Goal: Task Accomplishment & Management: Use online tool/utility

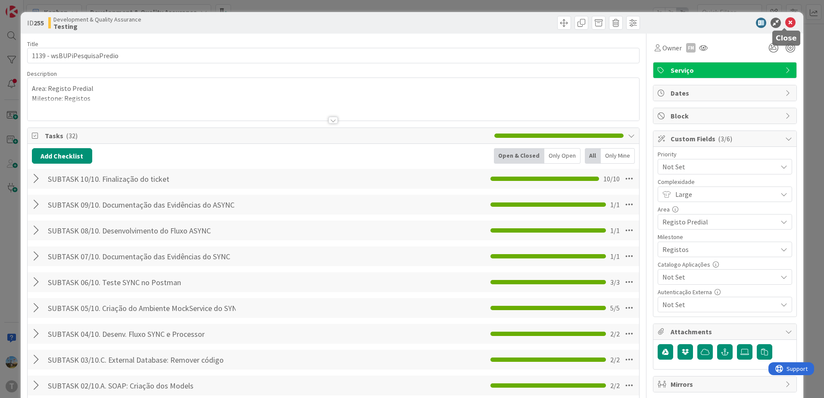
click at [789, 19] on icon at bounding box center [790, 23] width 10 height 10
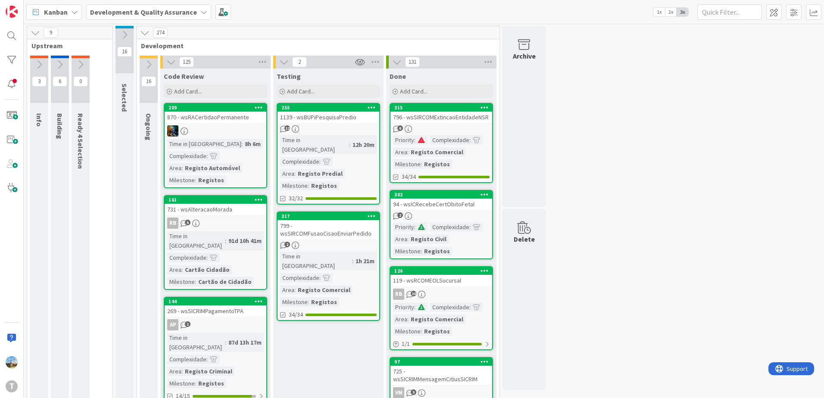
click at [353, 256] on div "1h 21m" at bounding box center [364, 260] width 23 height 9
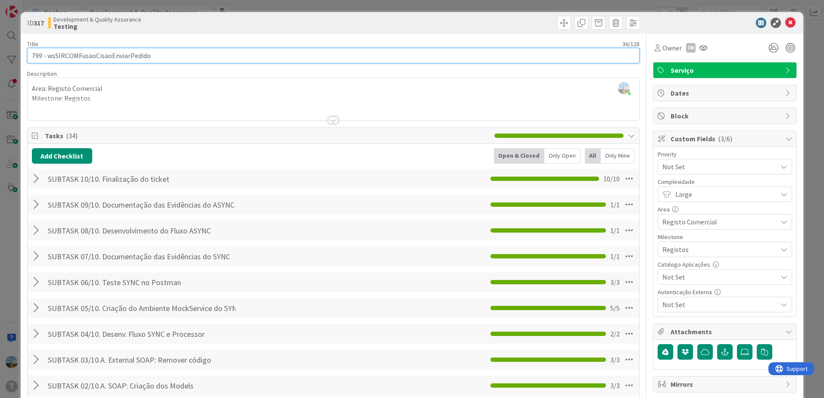
drag, startPoint x: 131, startPoint y: 55, endPoint x: 47, endPoint y: 56, distance: 84.1
click at [47, 56] on input "799 - wsSIRCOMFusaoCisaoEnviarPedido" at bounding box center [333, 56] width 613 height 16
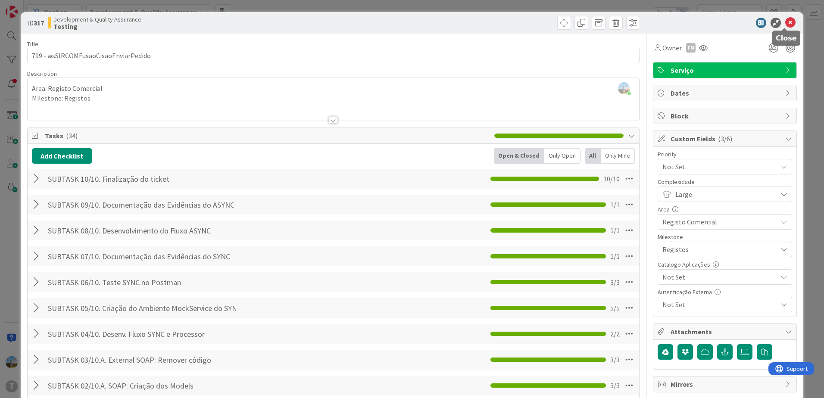
click at [787, 23] on icon at bounding box center [790, 23] width 10 height 10
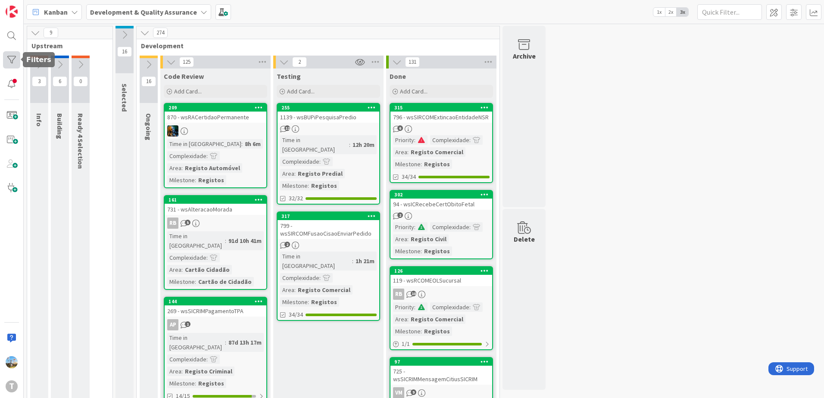
click at [16, 59] on div at bounding box center [11, 59] width 17 height 17
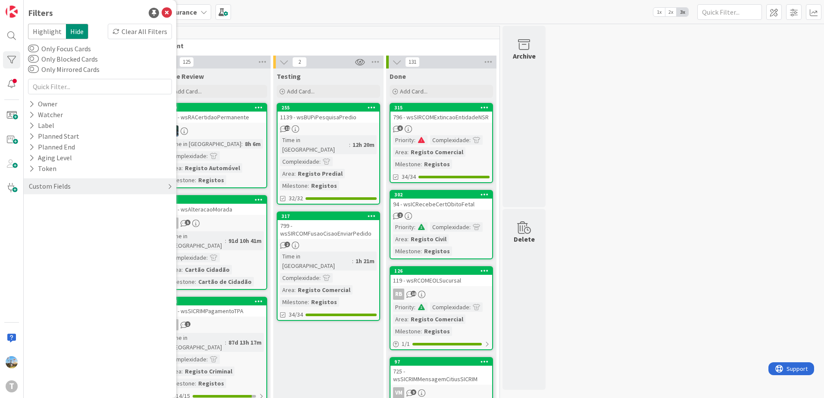
click at [59, 188] on div "Custom Fields" at bounding box center [50, 186] width 44 height 11
click at [78, 203] on div "Priority" at bounding box center [100, 204] width 153 height 11
click at [76, 213] on div "Critical High Medium Low None" at bounding box center [100, 240] width 140 height 56
click at [55, 216] on span "Critical" at bounding box center [57, 217] width 32 height 11
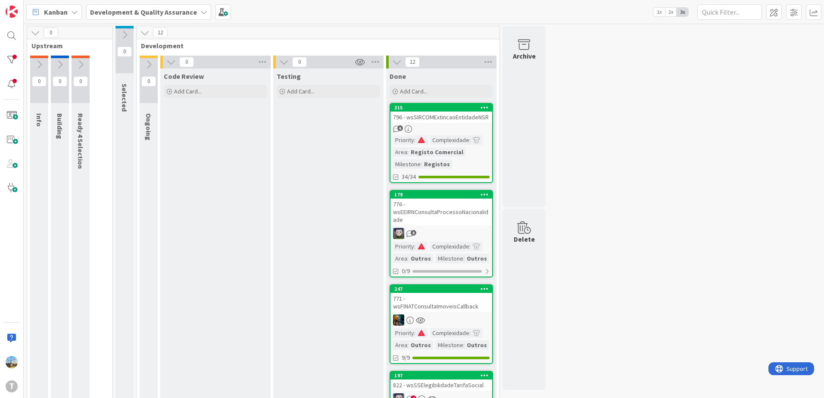
click at [479, 126] on div "6" at bounding box center [442, 128] width 102 height 7
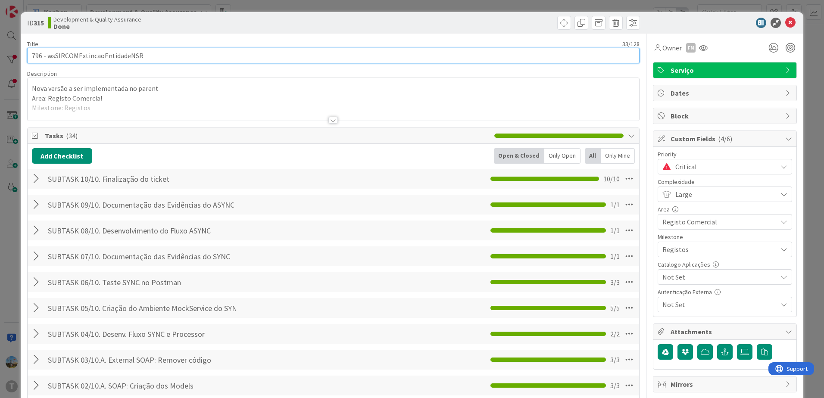
drag, startPoint x: 152, startPoint y: 57, endPoint x: 48, endPoint y: 51, distance: 104.1
click at [48, 51] on input "796 - wsSIRCOMExtincaoEntidadeNSR" at bounding box center [333, 56] width 613 height 16
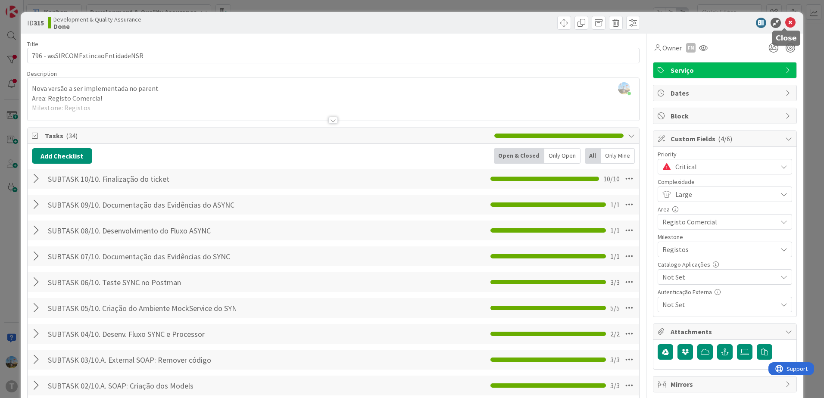
click at [787, 25] on icon at bounding box center [790, 23] width 10 height 10
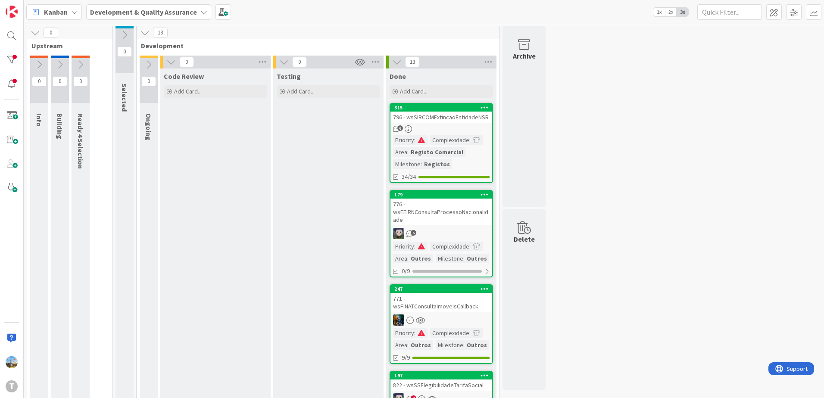
click at [423, 124] on link "315 796 - wsSIRCOMExtincaoEntidadeNSR 6 Priority : Complexidade : Area : Regist…" at bounding box center [441, 143] width 103 height 80
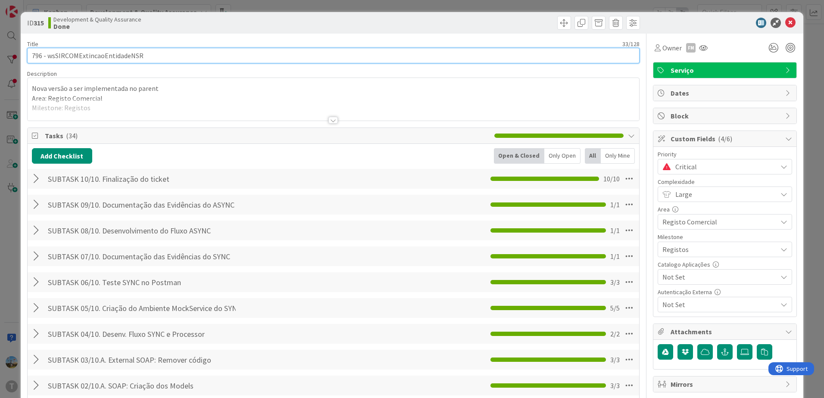
drag, startPoint x: 98, startPoint y: 52, endPoint x: 49, endPoint y: 53, distance: 49.1
click at [49, 53] on input "796 - wsSIRCOMExtincaoEntidadeNSR" at bounding box center [333, 56] width 613 height 16
